Goal: Information Seeking & Learning: Learn about a topic

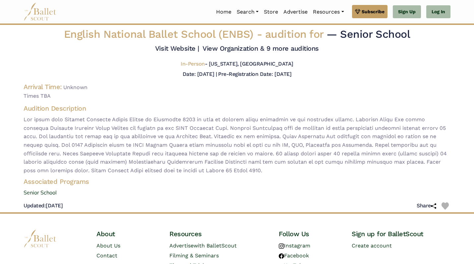
click at [44, 14] on img at bounding box center [40, 12] width 33 height 18
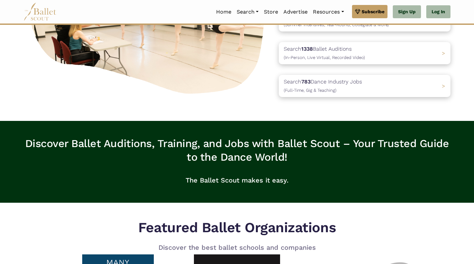
scroll to position [100, 0]
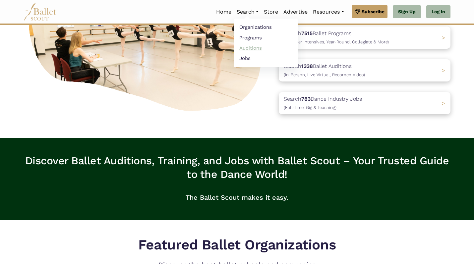
click at [255, 50] on link "Auditions" at bounding box center [266, 48] width 64 height 10
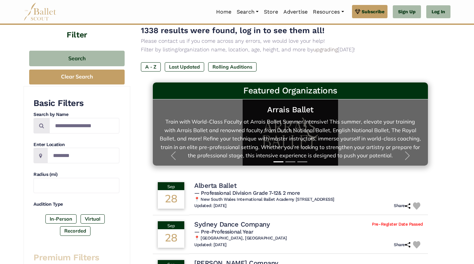
scroll to position [49, 0]
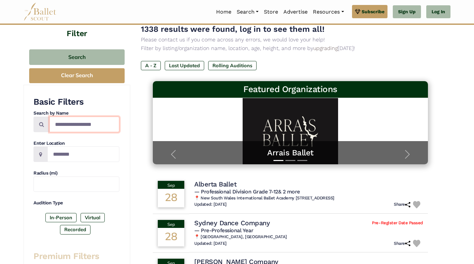
click at [72, 120] on input "Search by names..." at bounding box center [84, 125] width 70 height 16
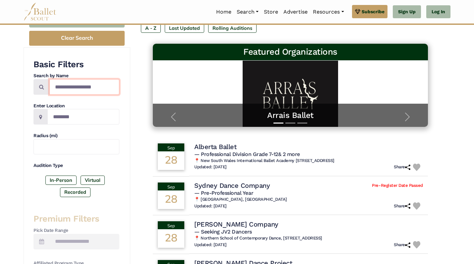
scroll to position [89, 0]
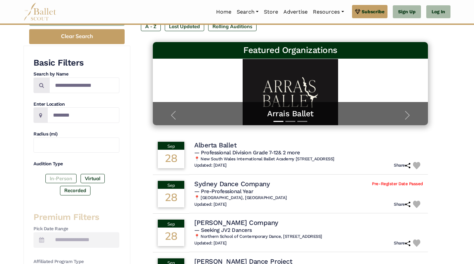
click at [69, 174] on label "In-Person" at bounding box center [60, 178] width 31 height 9
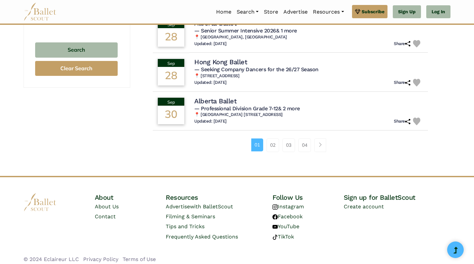
scroll to position [444, 0]
click at [325, 143] on link "Page navigation example" at bounding box center [320, 145] width 12 height 13
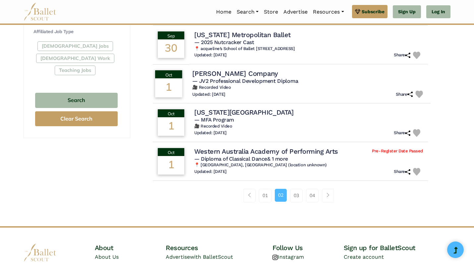
scroll to position [396, 0]
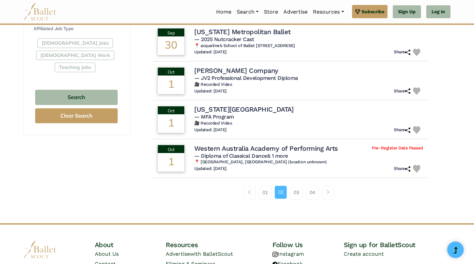
click at [322, 187] on li "04" at bounding box center [315, 192] width 16 height 13
click at [328, 190] on span "Page navigation example" at bounding box center [328, 192] width 5 height 5
click at [330, 190] on span "Page navigation example" at bounding box center [328, 192] width 5 height 5
click at [331, 189] on link "Page navigation example" at bounding box center [328, 192] width 12 height 13
click at [300, 191] on link "03" at bounding box center [296, 192] width 13 height 13
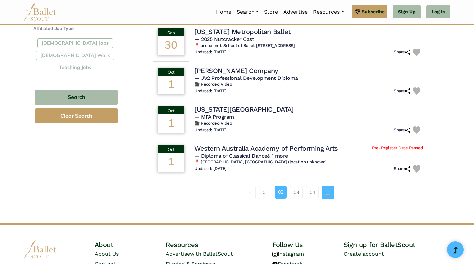
click at [327, 191] on link "Page navigation example" at bounding box center [328, 192] width 12 height 13
click at [295, 187] on link "03" at bounding box center [296, 192] width 13 height 13
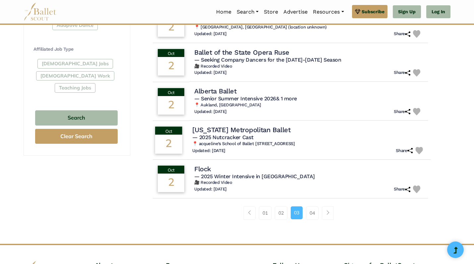
scroll to position [377, 0]
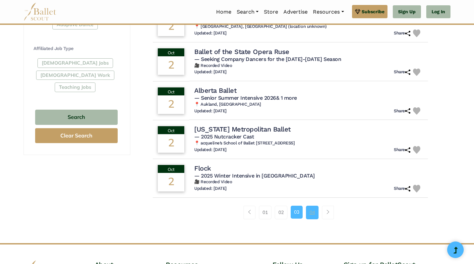
click at [316, 210] on link "04" at bounding box center [312, 212] width 13 height 13
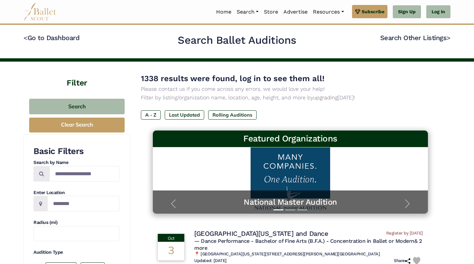
click at [86, 82] on h4 "Filter" at bounding box center [77, 75] width 107 height 27
click at [48, 12] on img at bounding box center [40, 12] width 33 height 18
